Goal: Information Seeking & Learning: Learn about a topic

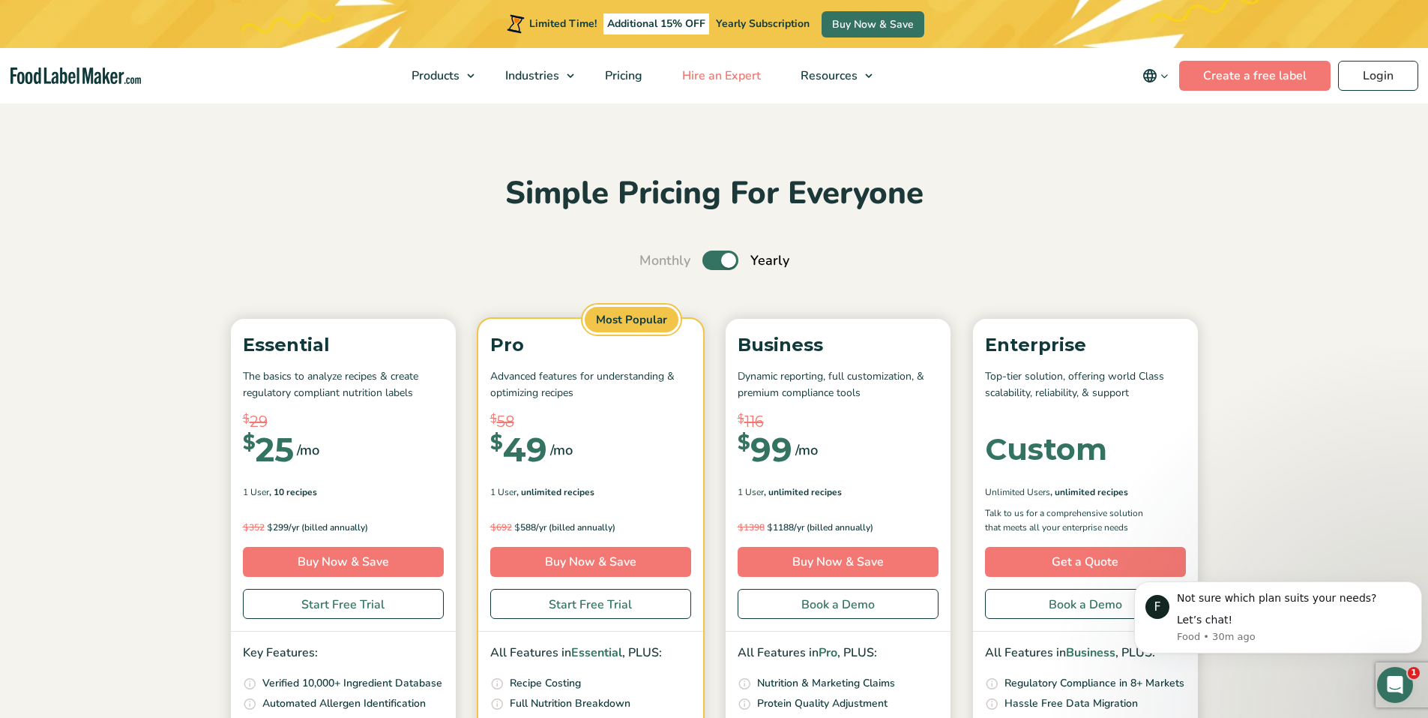
click at [709, 71] on span "Hire an Expert" at bounding box center [720, 75] width 85 height 16
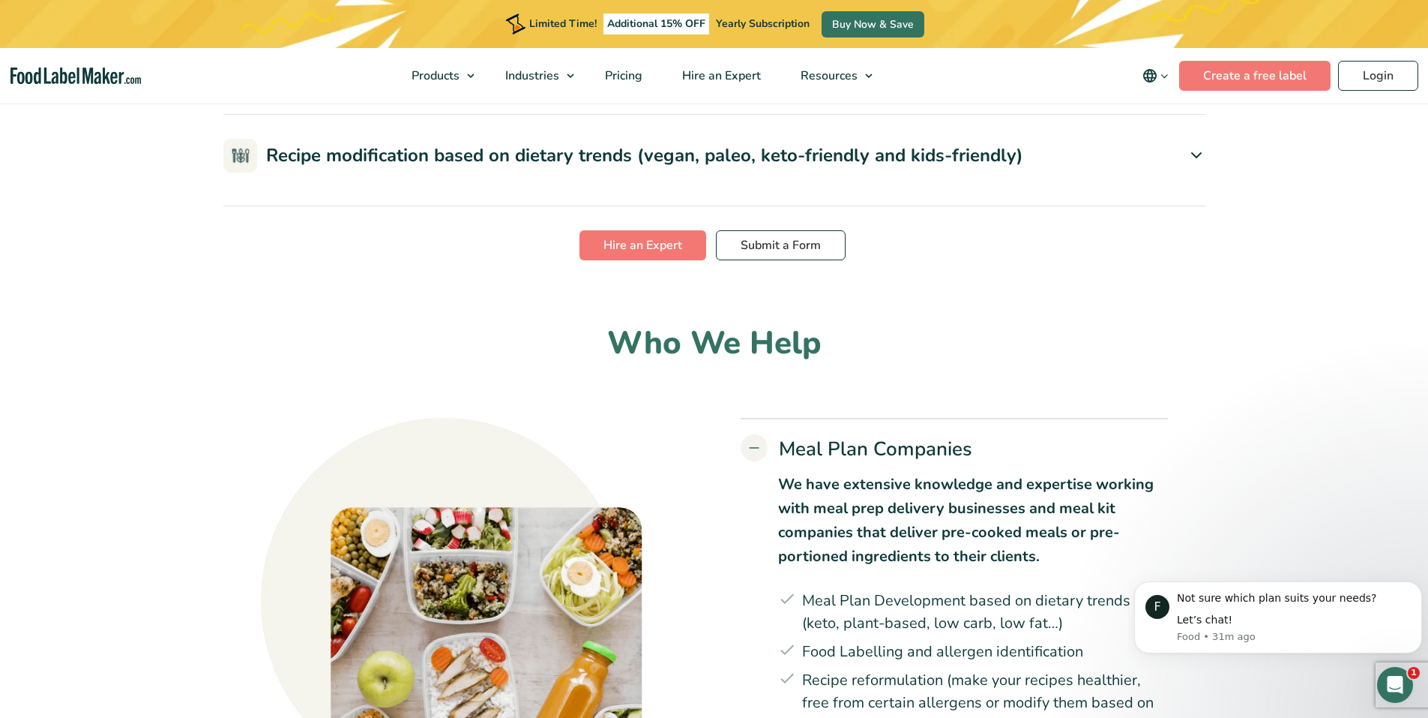
scroll to position [3824, 0]
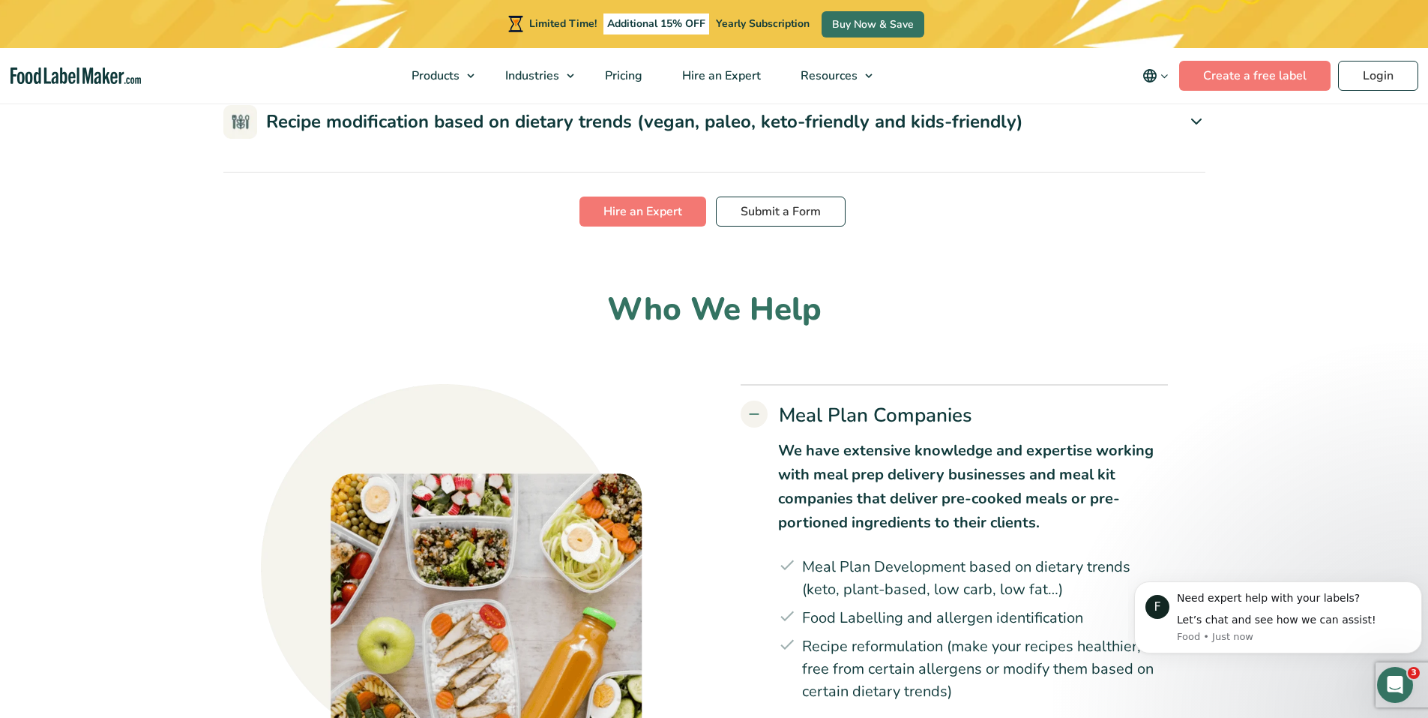
drag, startPoint x: 1199, startPoint y: 323, endPoint x: 1234, endPoint y: 333, distance: 36.6
click at [1199, 33] on icon at bounding box center [1197, 24] width 18 height 18
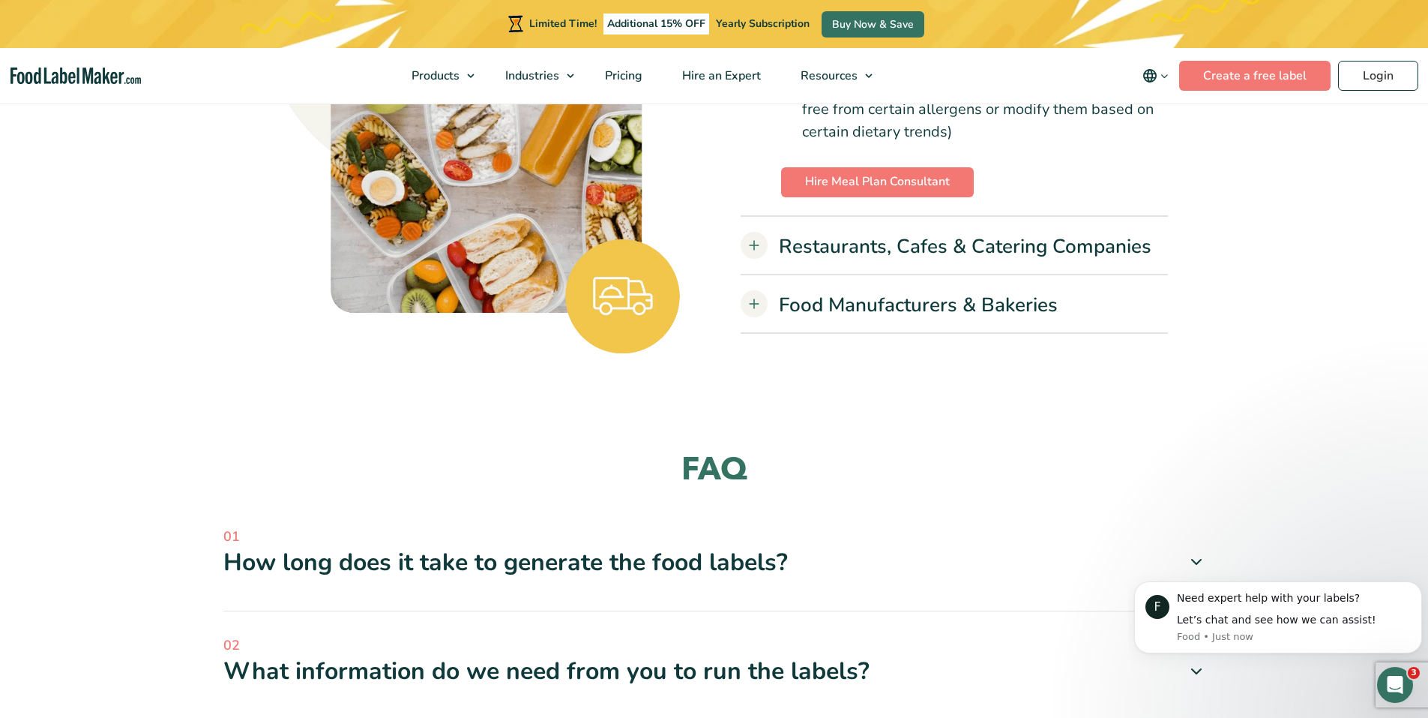
scroll to position [4724, 0]
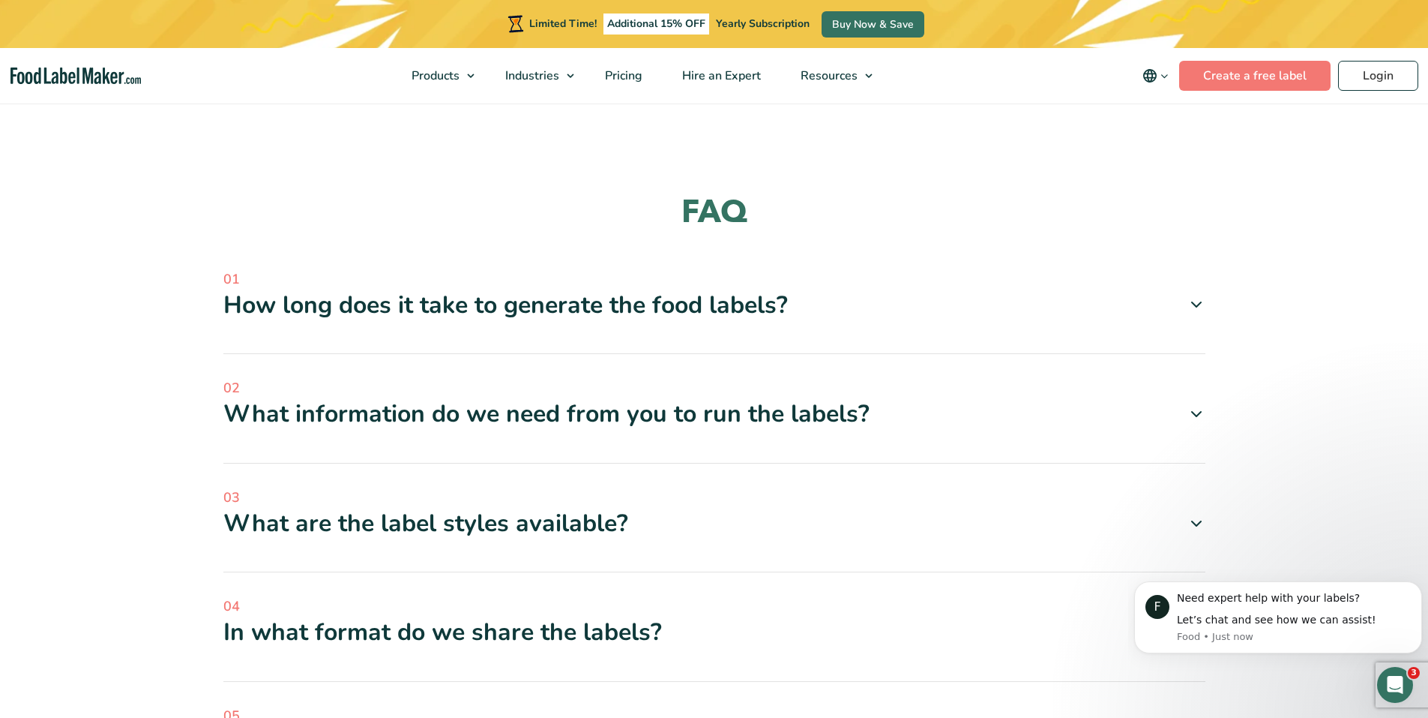
click at [763, 54] on icon at bounding box center [754, 46] width 18 height 15
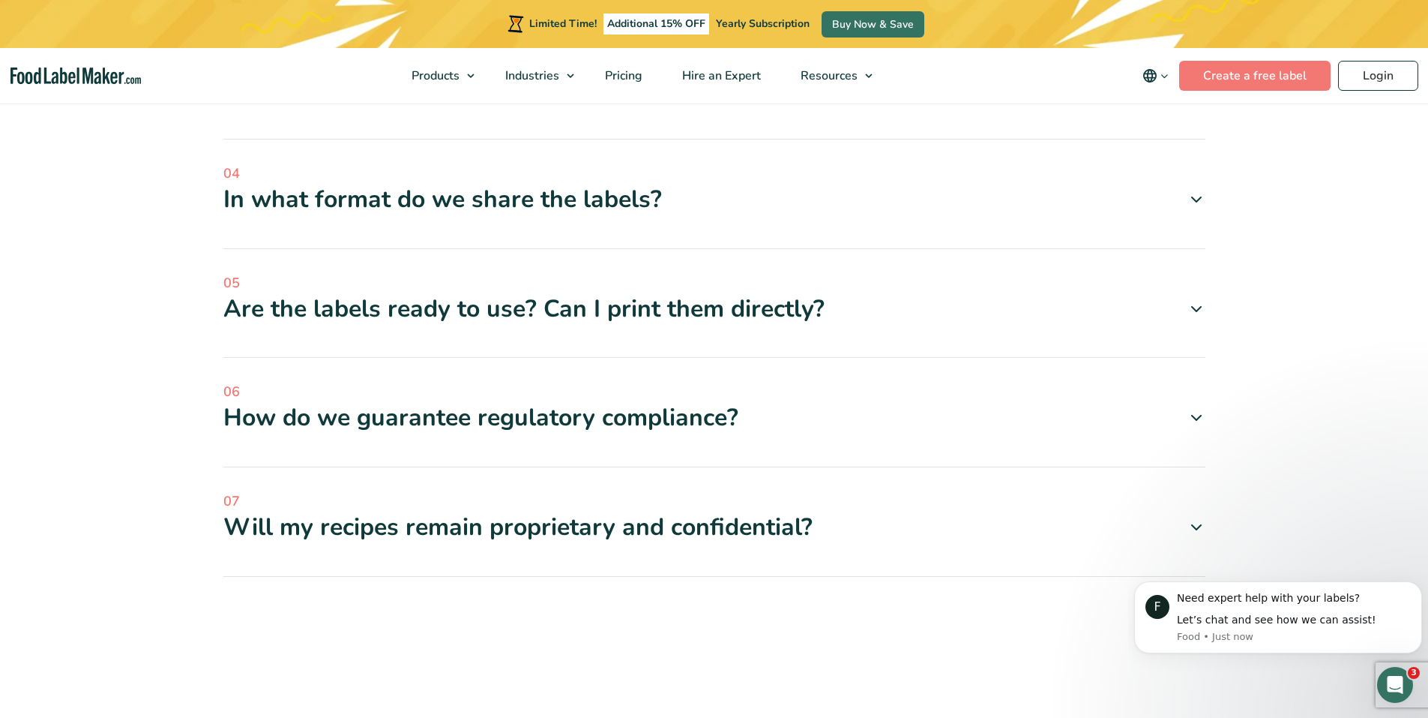
scroll to position [5624, 0]
click at [1198, 518] on icon at bounding box center [1197, 527] width 18 height 18
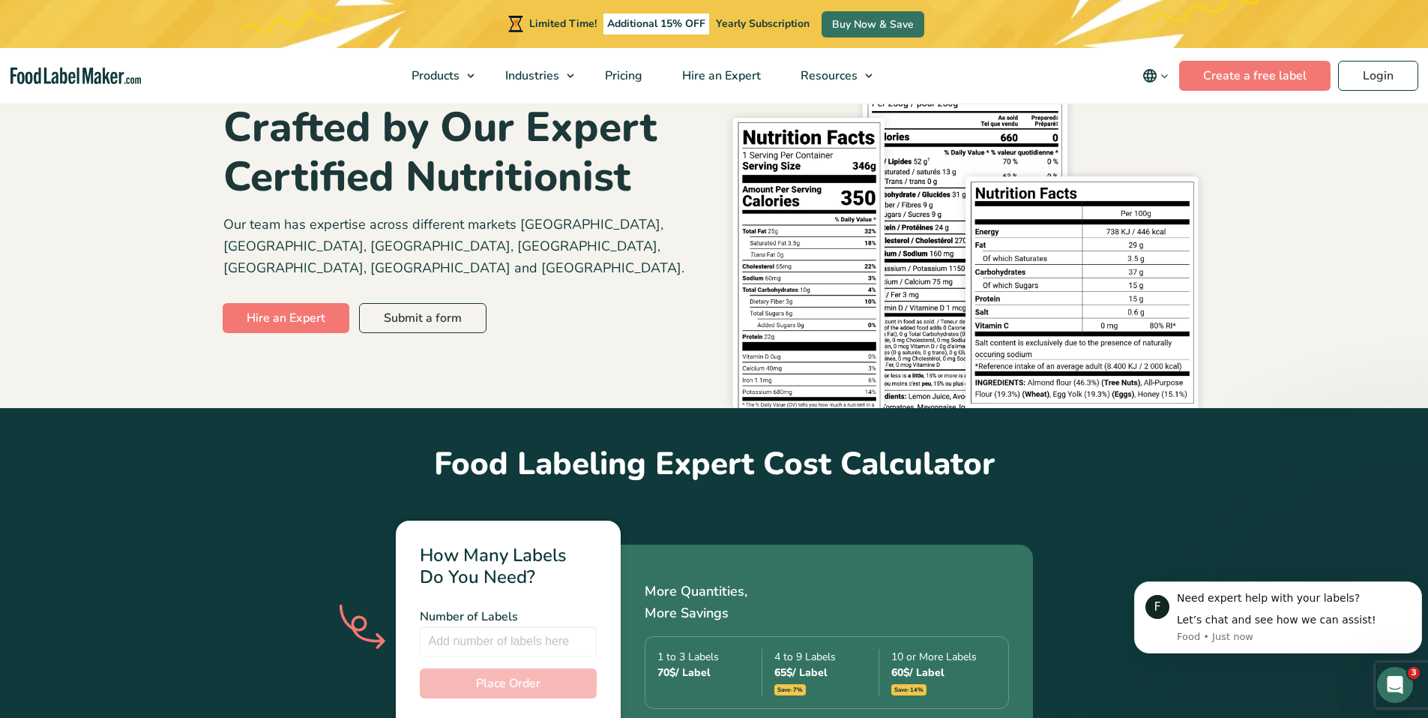
scroll to position [131, 0]
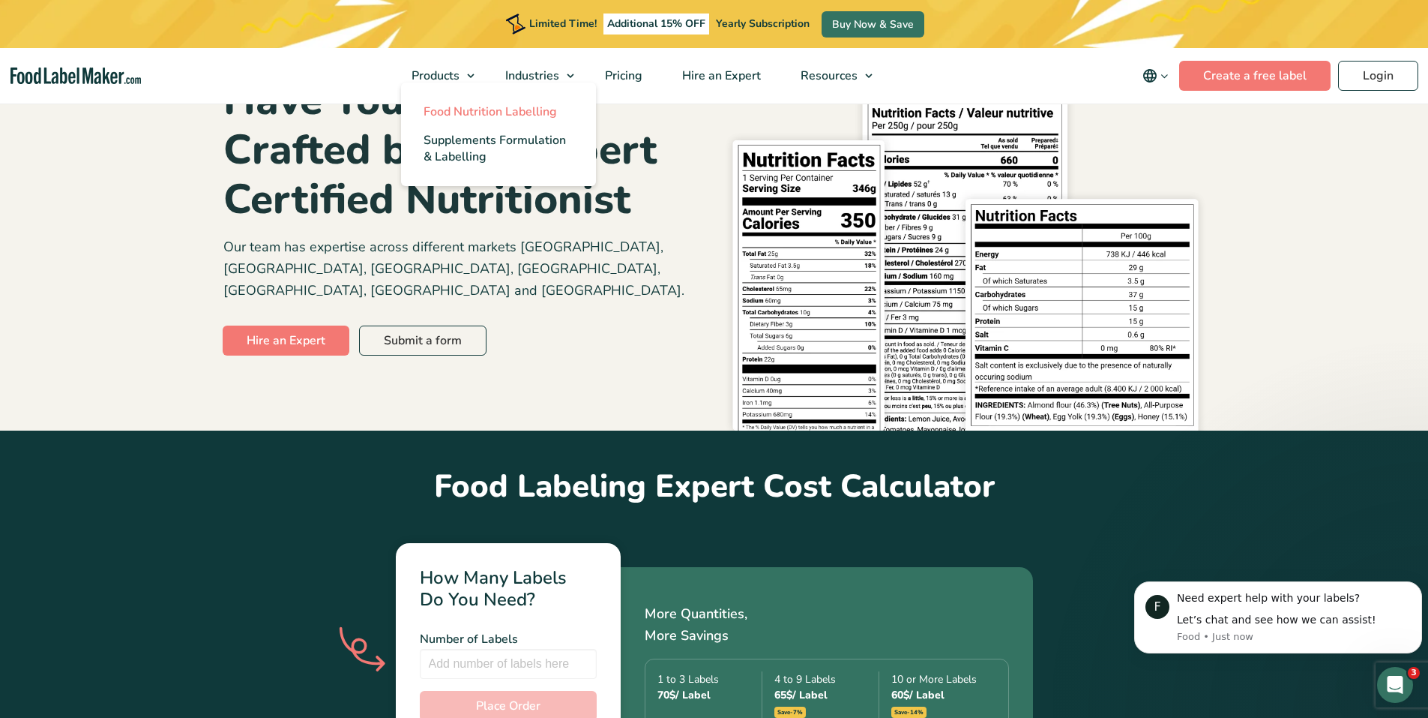
click at [460, 117] on span "Food Nutrition Labelling" at bounding box center [490, 111] width 133 height 16
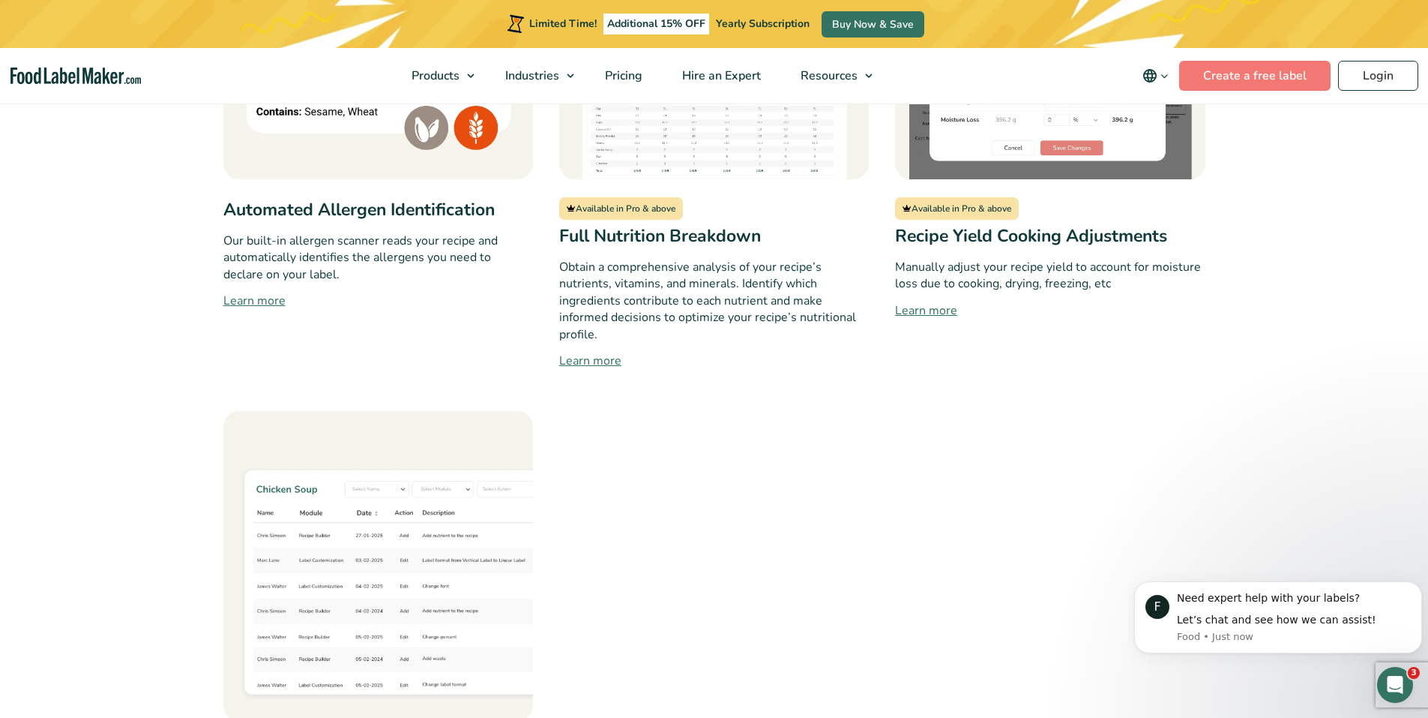
scroll to position [1500, 0]
drag, startPoint x: 574, startPoint y: 309, endPoint x: 588, endPoint y: 312, distance: 13.8
click at [574, 353] on link "Learn more" at bounding box center [714, 362] width 310 height 18
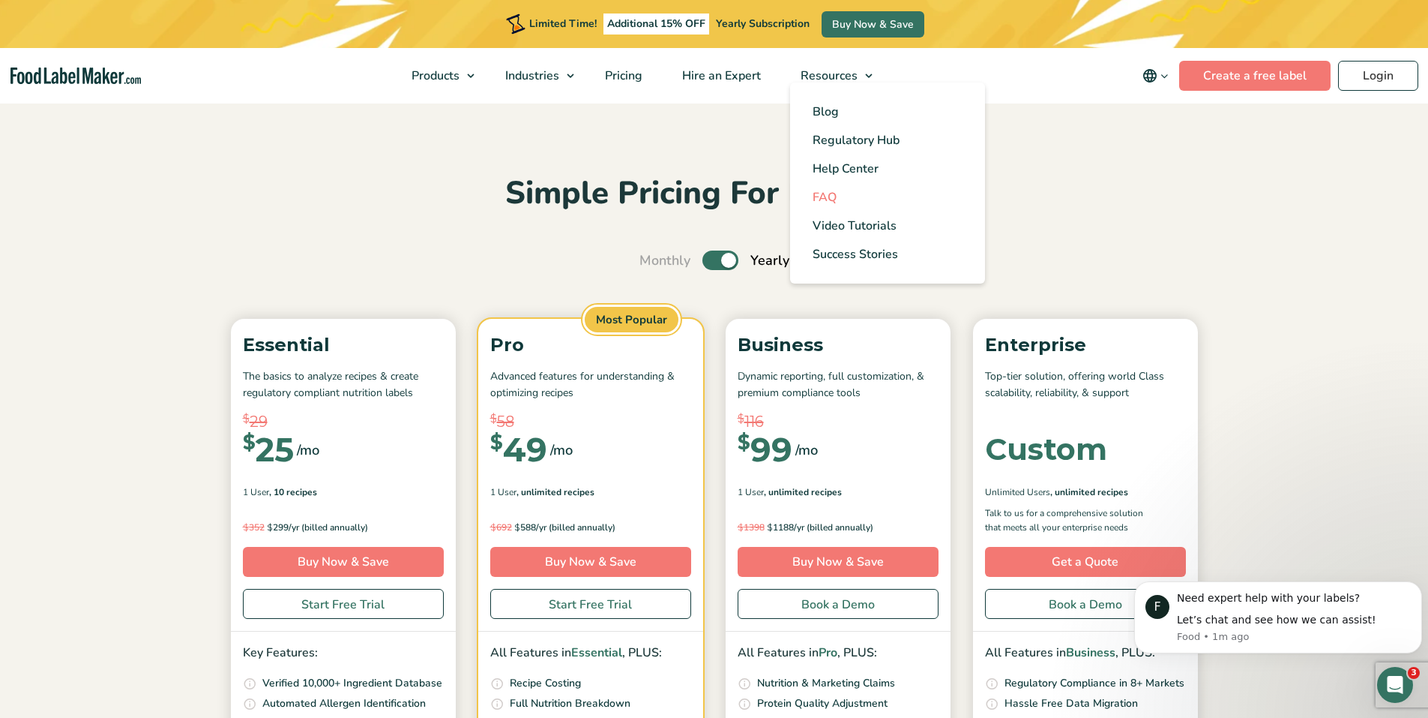
click at [826, 196] on span "FAQ" at bounding box center [825, 197] width 24 height 16
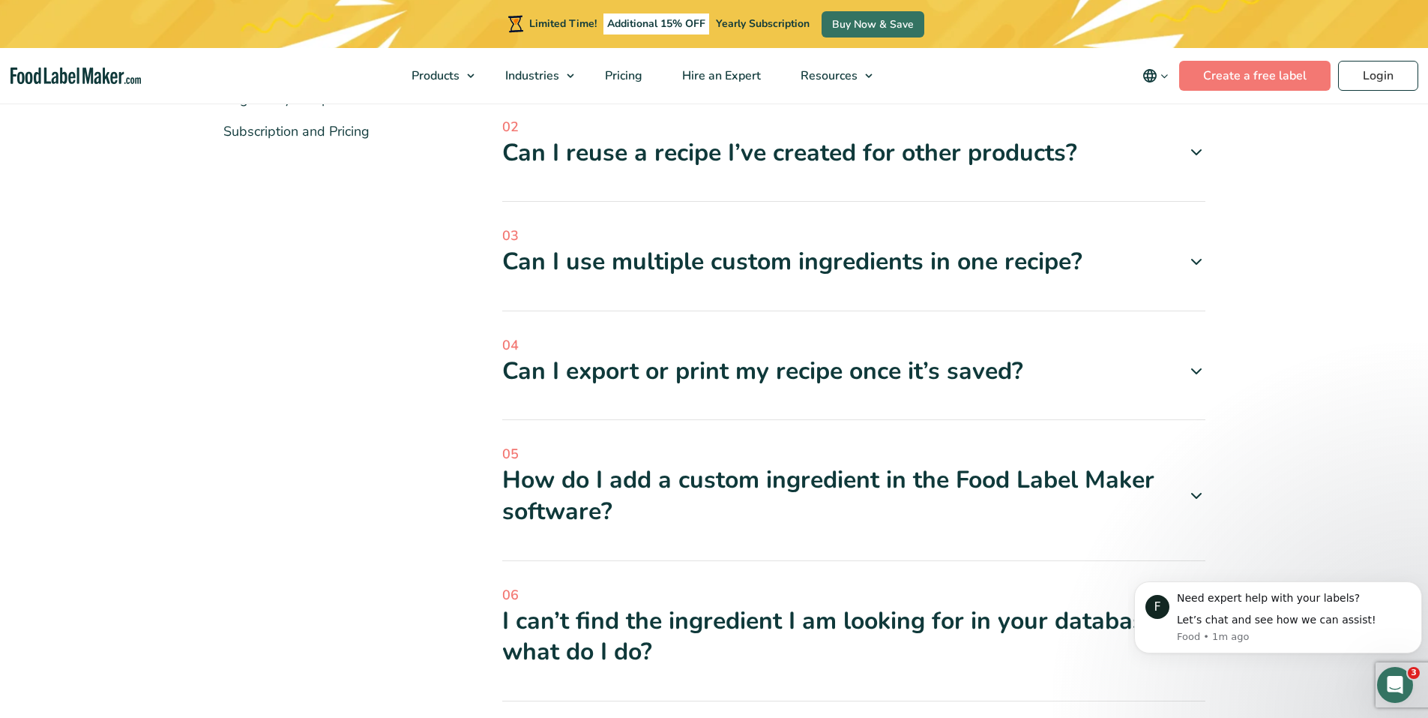
scroll to position [525, 0]
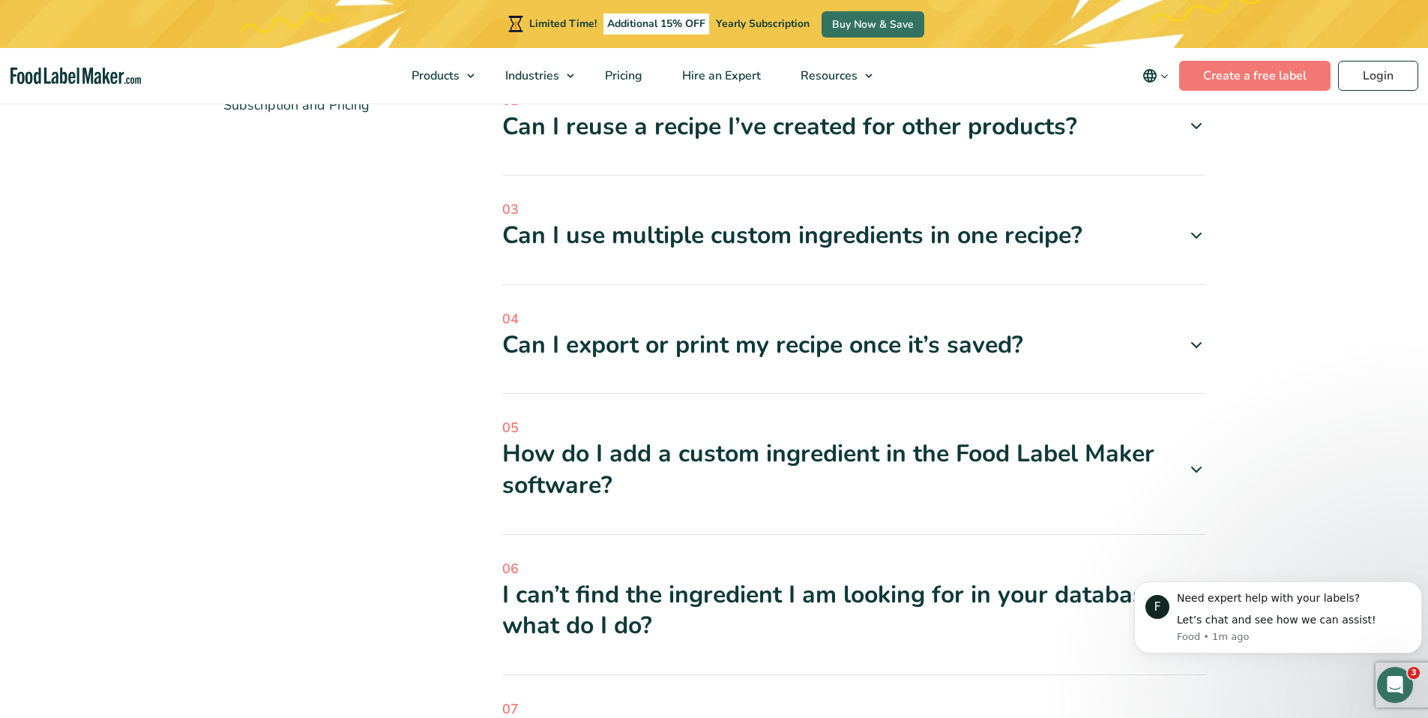
click at [1204, 238] on icon at bounding box center [1197, 235] width 18 height 18
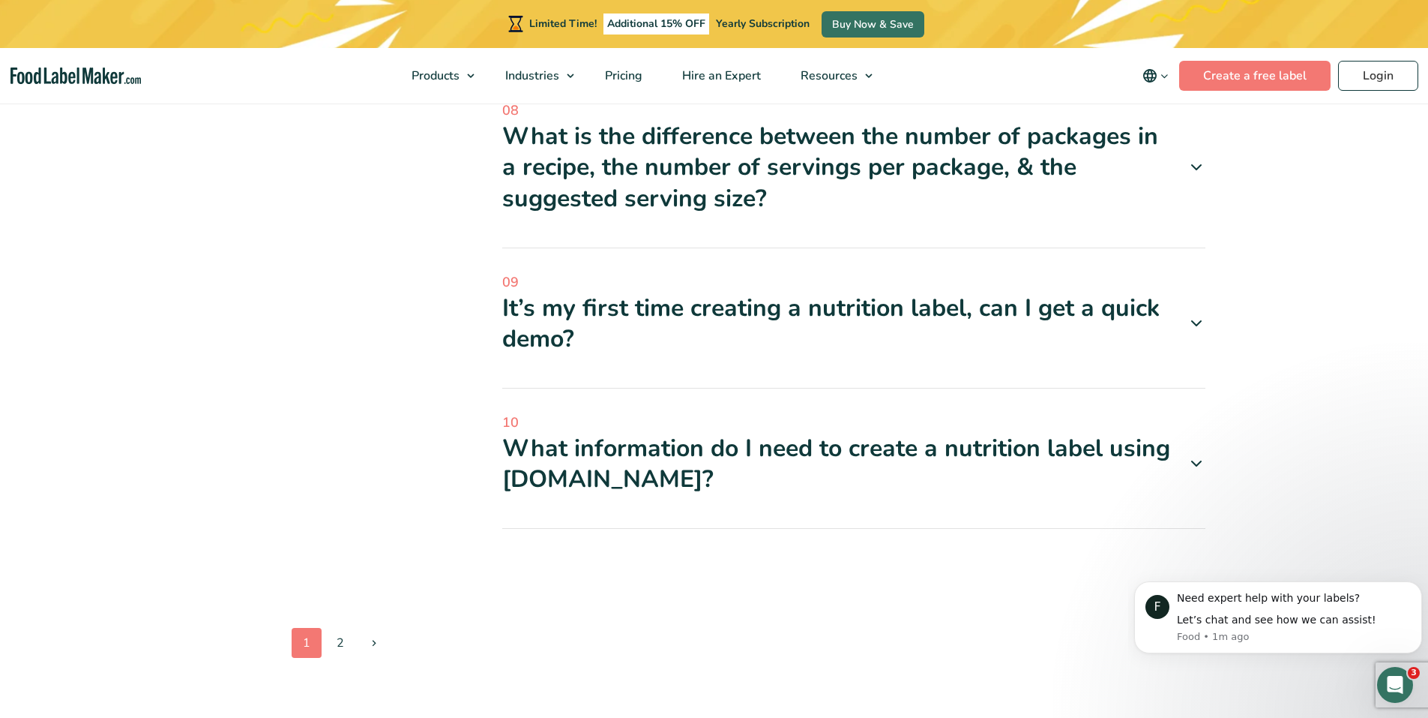
scroll to position [1425, 0]
click at [365, 628] on link at bounding box center [374, 643] width 30 height 30
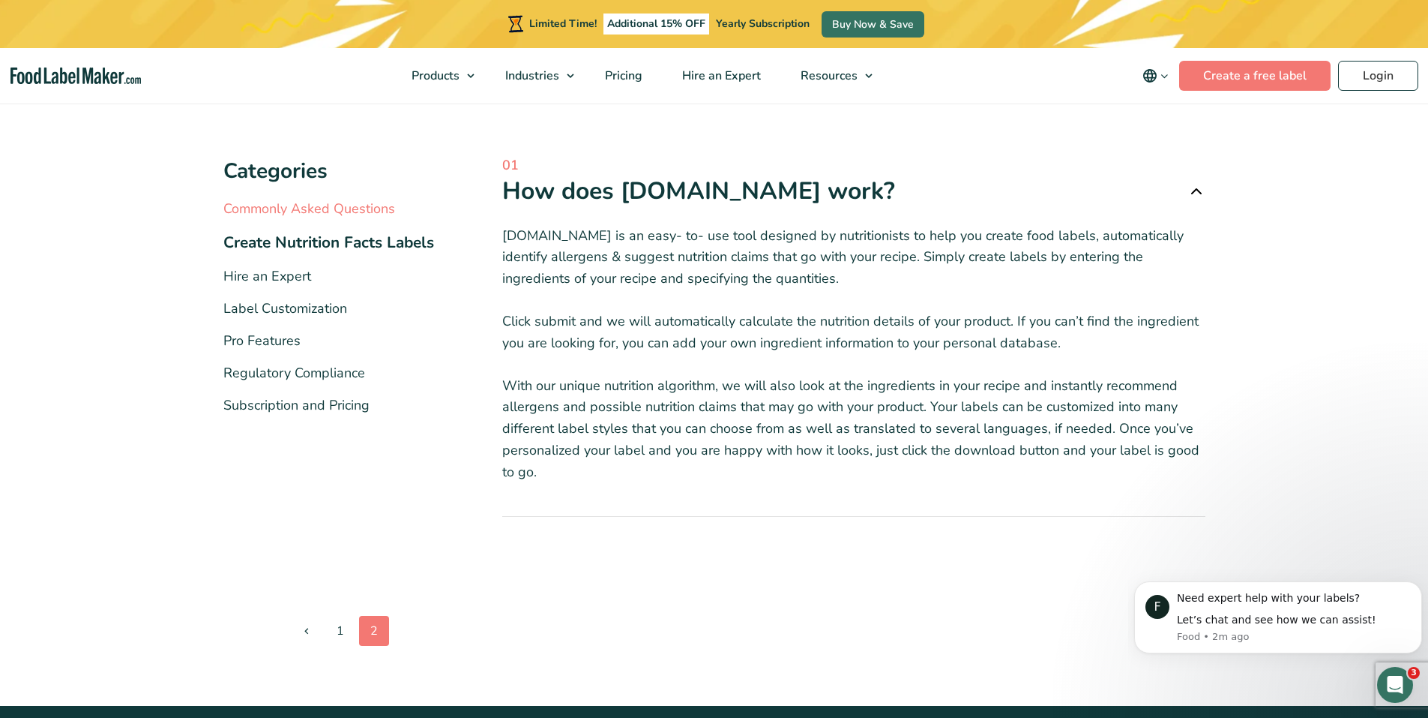
click at [280, 205] on link "Commonly Asked Questions" at bounding box center [309, 208] width 172 height 18
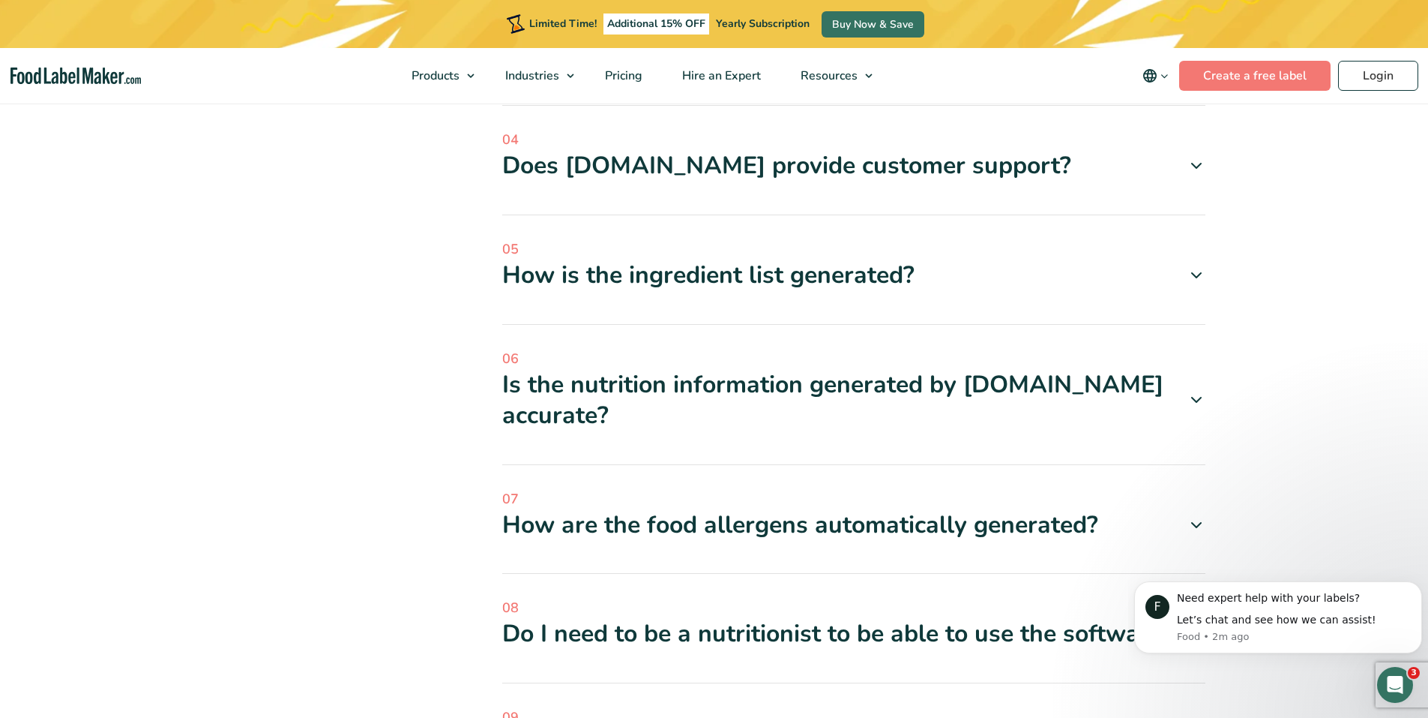
scroll to position [750, 0]
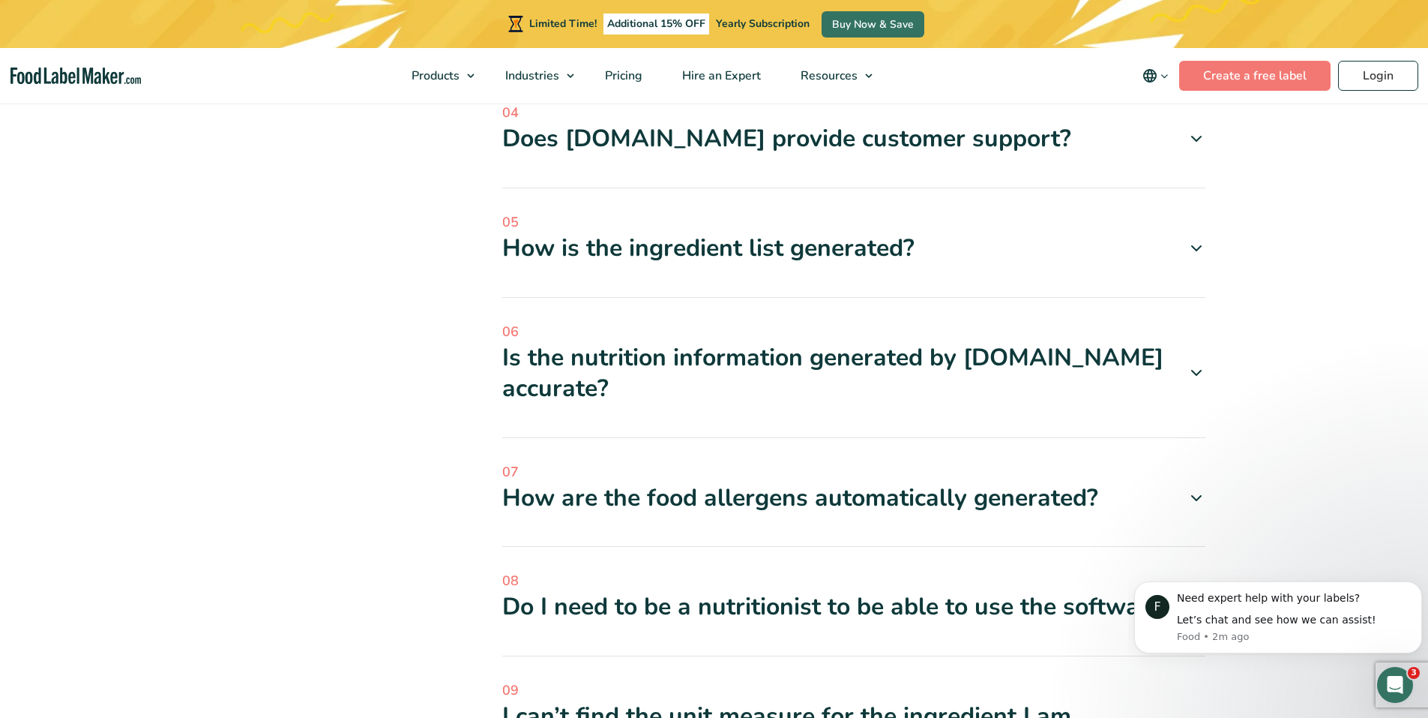
click at [1207, 247] on div "Categories Categories Commonly Asked Questions Create Nutrition Facts Labels Hi…" at bounding box center [714, 320] width 1005 height 1488
click at [1182, 250] on span at bounding box center [1191, 248] width 29 height 18
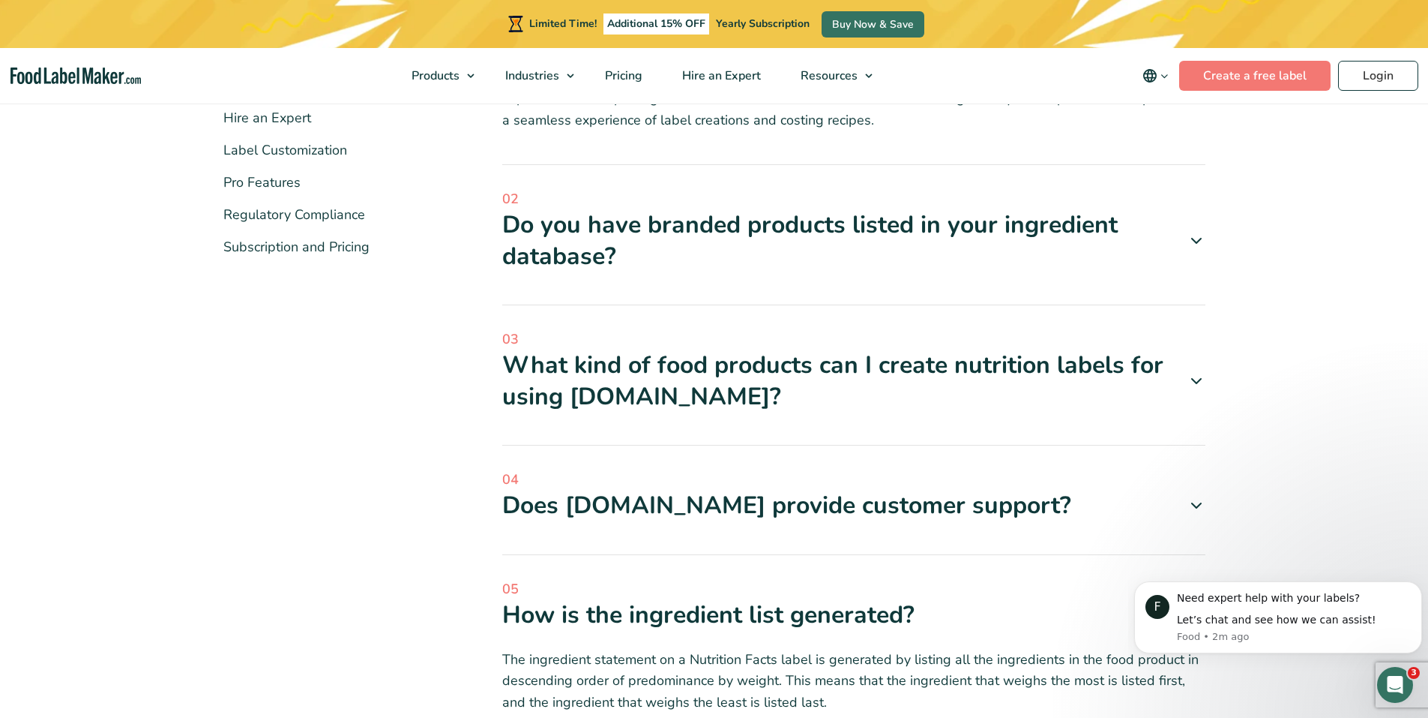
scroll to position [150, 0]
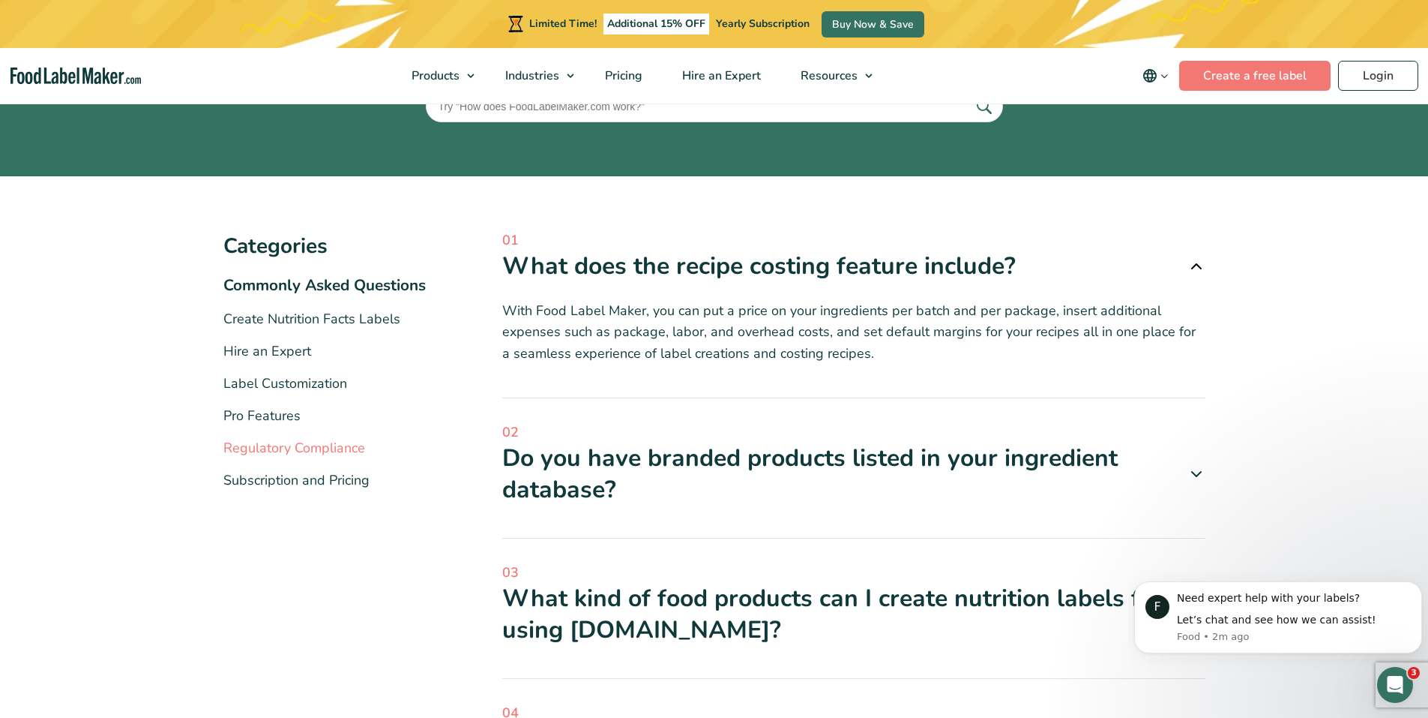
click at [302, 449] on link "Regulatory Compliance" at bounding box center [294, 448] width 142 height 18
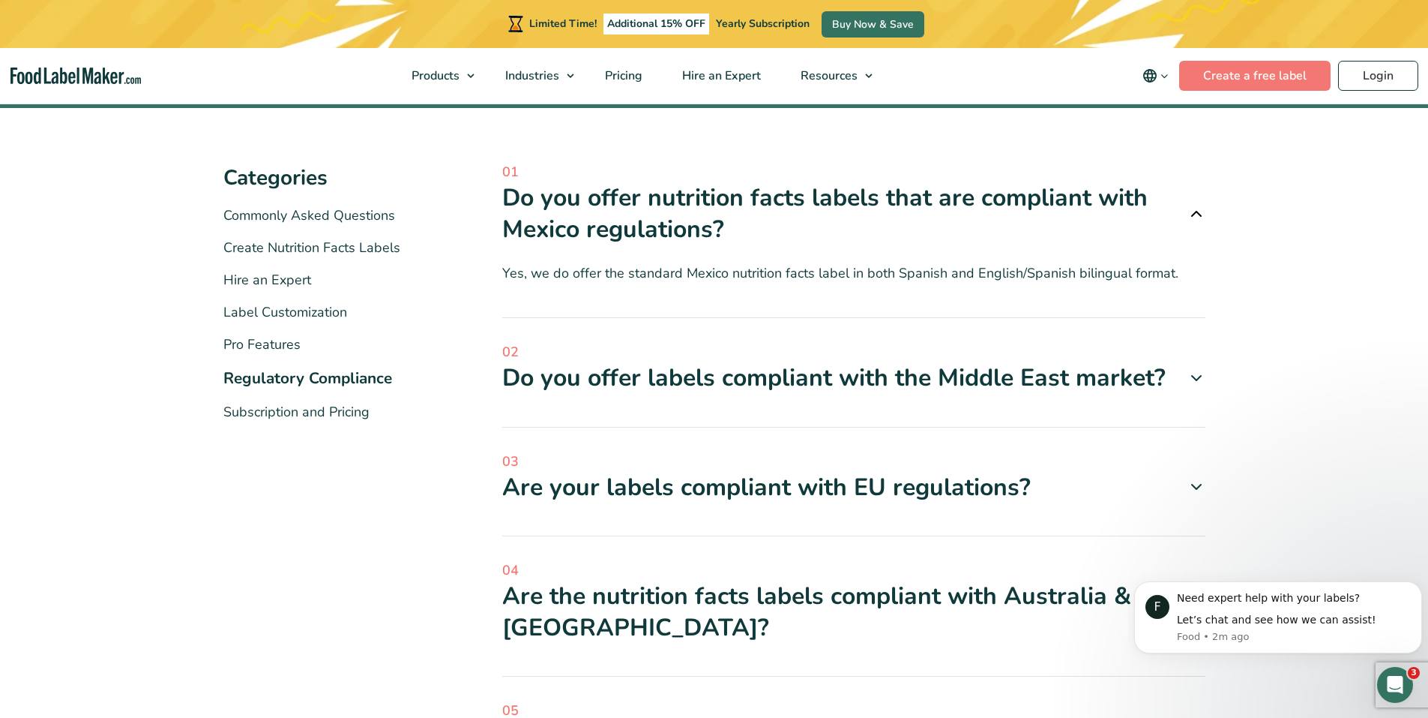
scroll to position [75, 0]
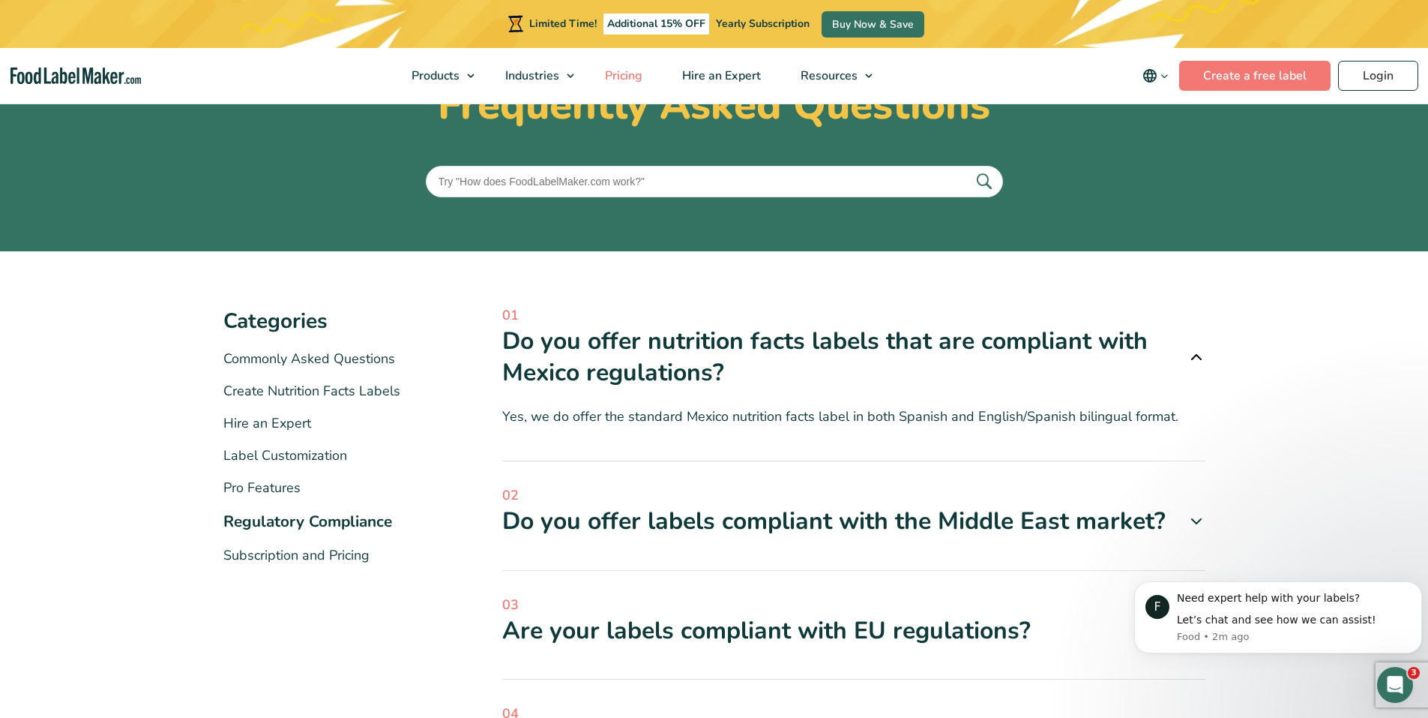
click at [614, 68] on span "Pricing" at bounding box center [622, 75] width 43 height 16
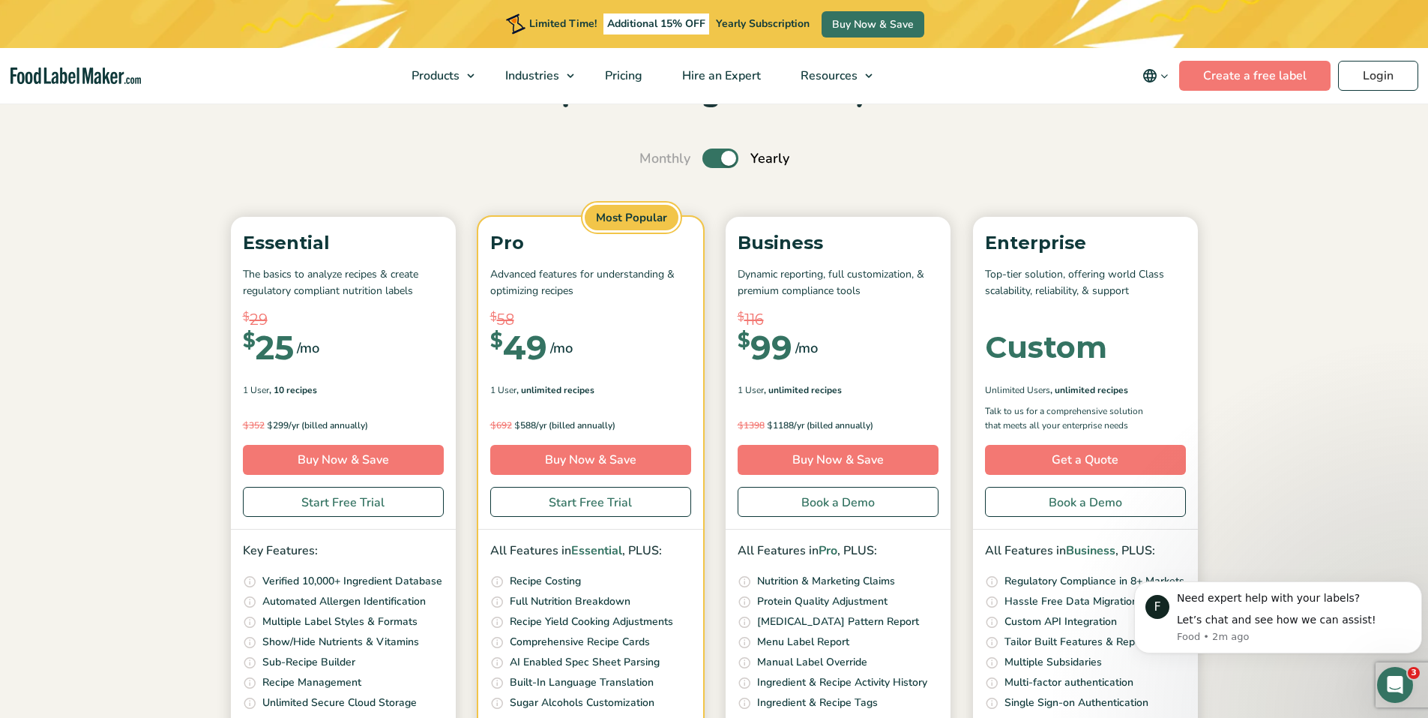
scroll to position [75, 0]
